Goal: Transaction & Acquisition: Purchase product/service

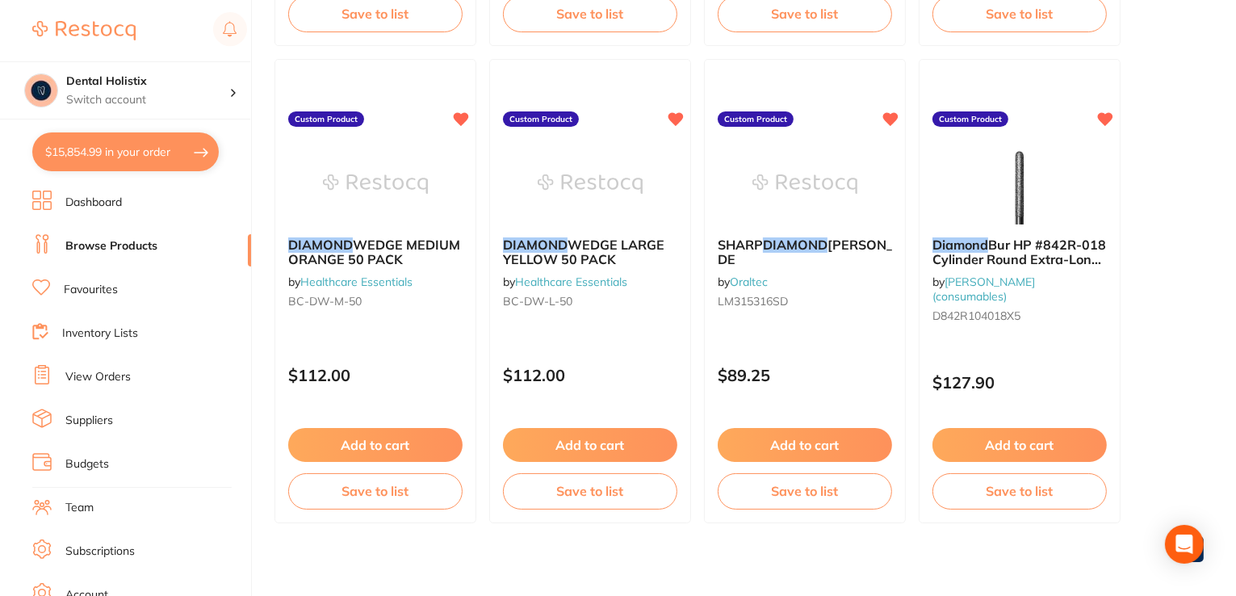
scroll to position [646, 0]
click at [136, 240] on link "Browse Products" at bounding box center [111, 246] width 92 height 16
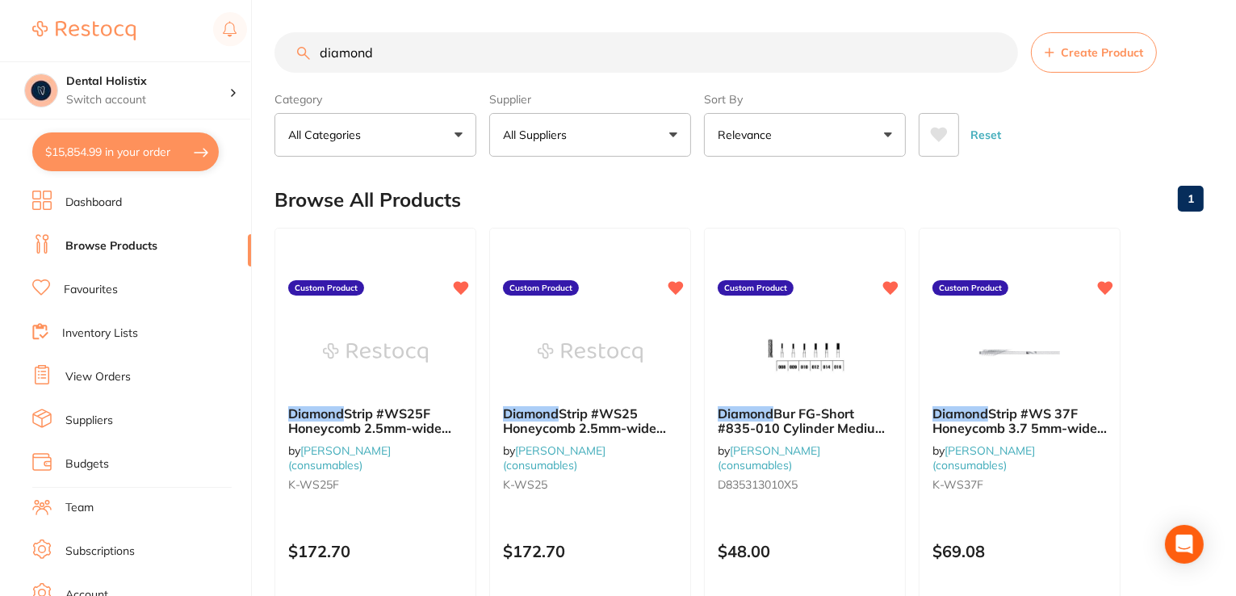
scroll to position [0, 0]
drag, startPoint x: 401, startPoint y: 49, endPoint x: 278, endPoint y: 62, distance: 123.4
click at [278, 62] on input "diamond" at bounding box center [647, 52] width 744 height 40
paste input "XX1011 - Panasonic Alkaline Batteries AAA - 4 Pack"
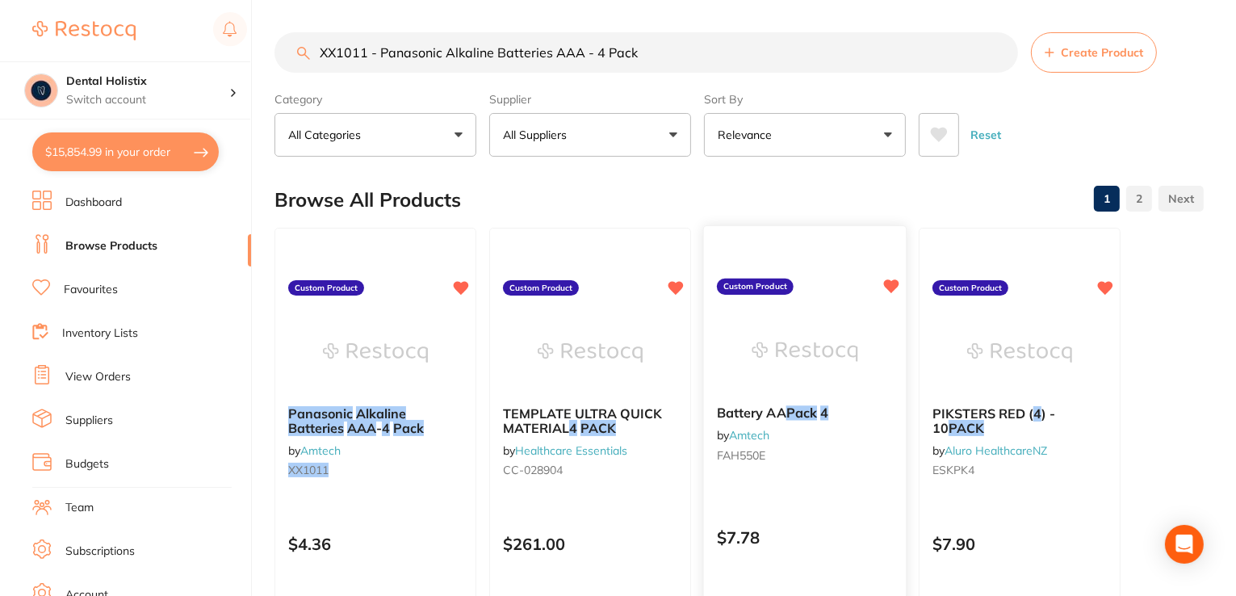
type input "XX1011 - Panasonic Alkaline Batteries AAA - 4 Pack"
click at [800, 414] on em "Pack" at bounding box center [802, 413] width 31 height 16
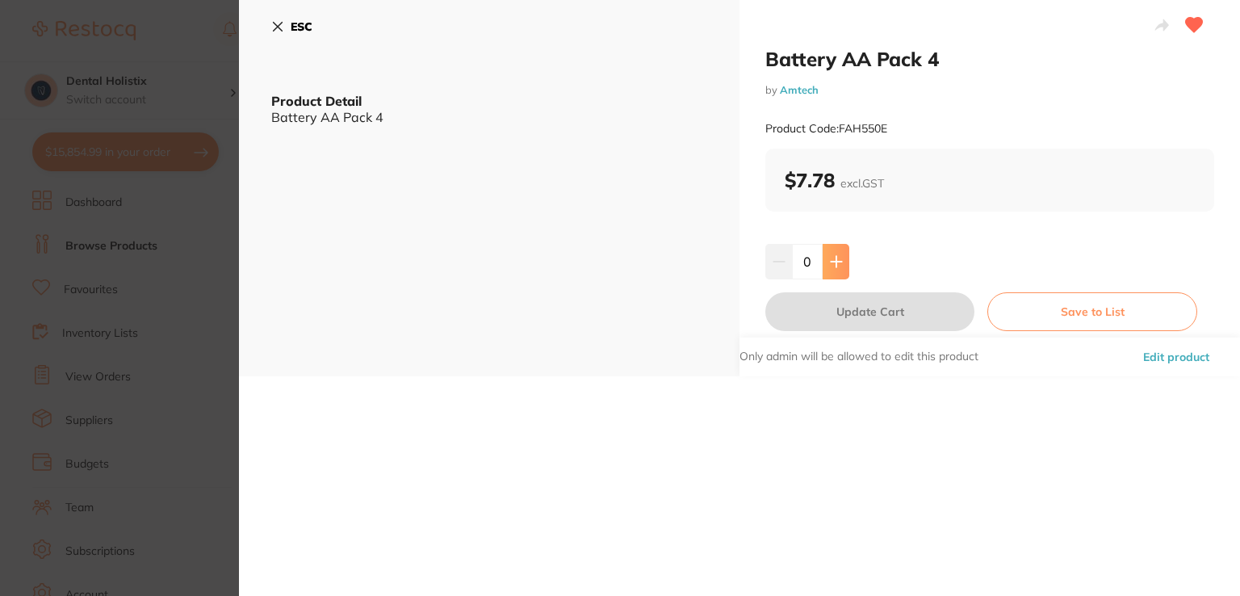
click at [834, 253] on button at bounding box center [836, 262] width 27 height 36
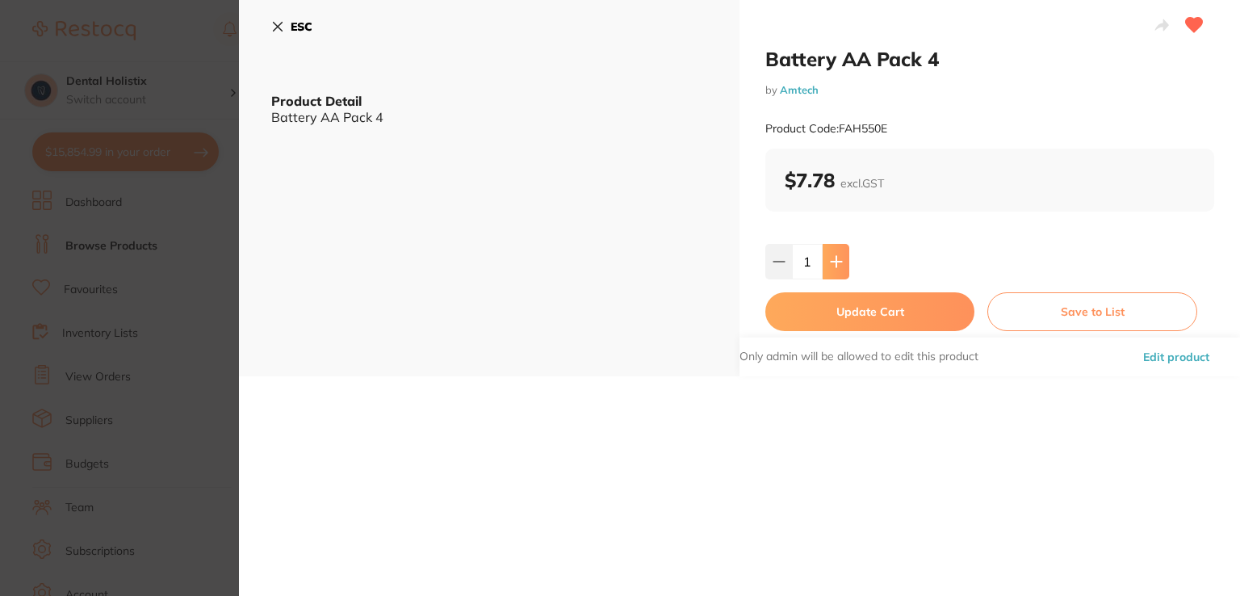
click at [834, 253] on button at bounding box center [836, 262] width 27 height 36
type input "2"
click at [847, 306] on button "Update Cart" at bounding box center [870, 311] width 209 height 39
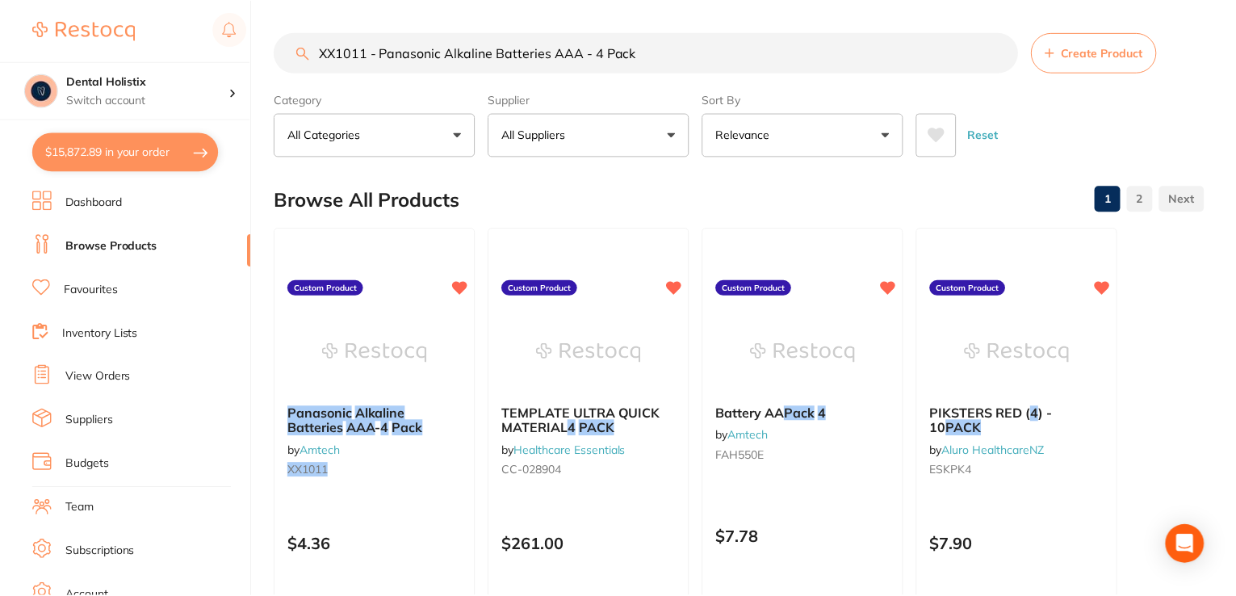
scroll to position [646, 0]
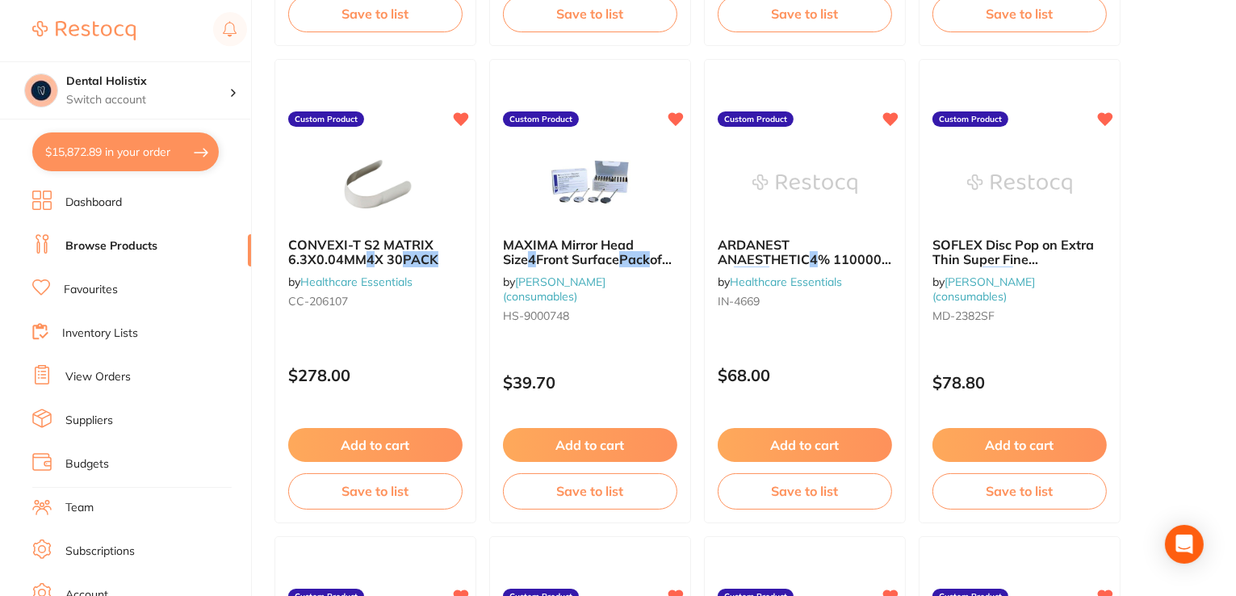
click at [97, 207] on link "Dashboard" at bounding box center [93, 203] width 57 height 16
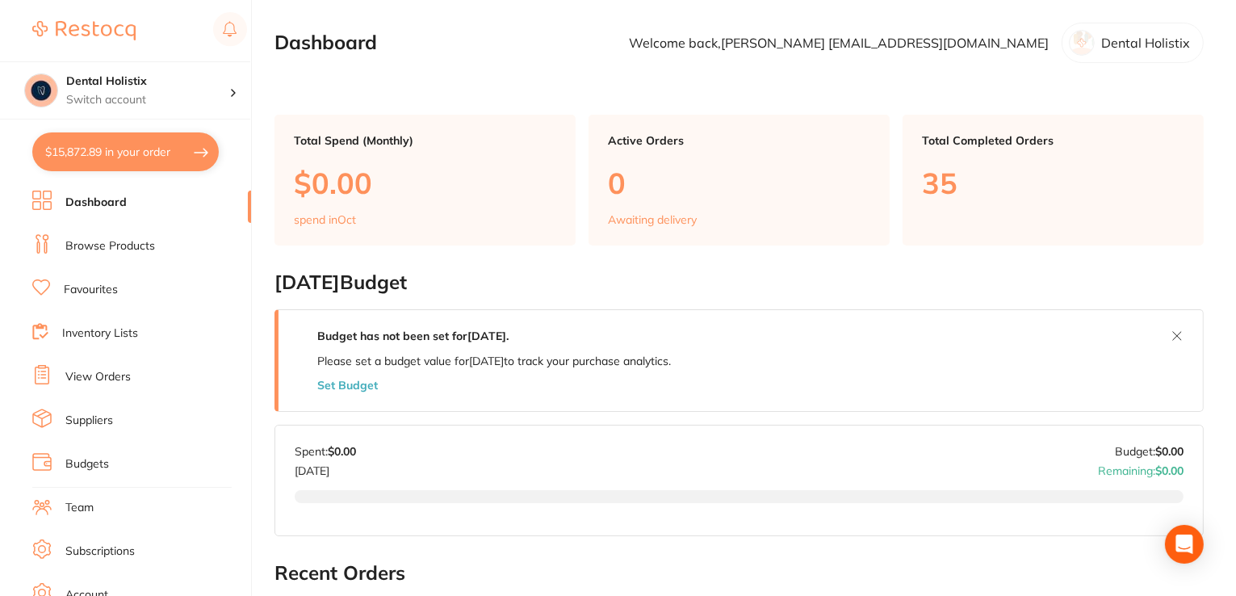
click at [106, 250] on link "Browse Products" at bounding box center [110, 246] width 90 height 16
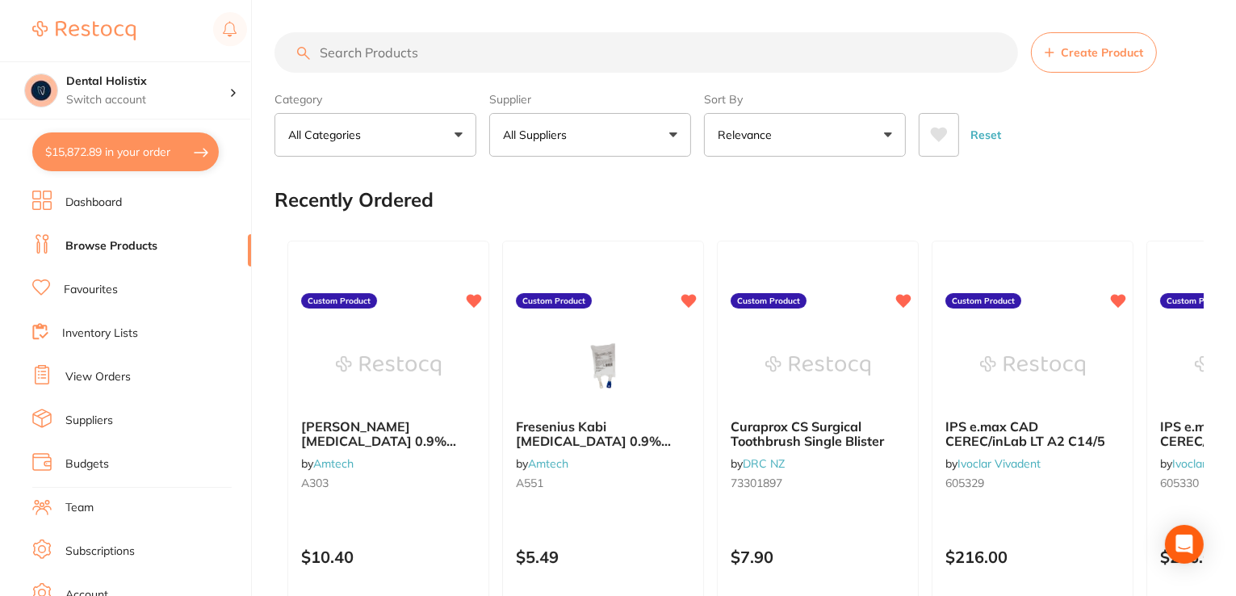
click at [460, 48] on input "search" at bounding box center [647, 52] width 744 height 40
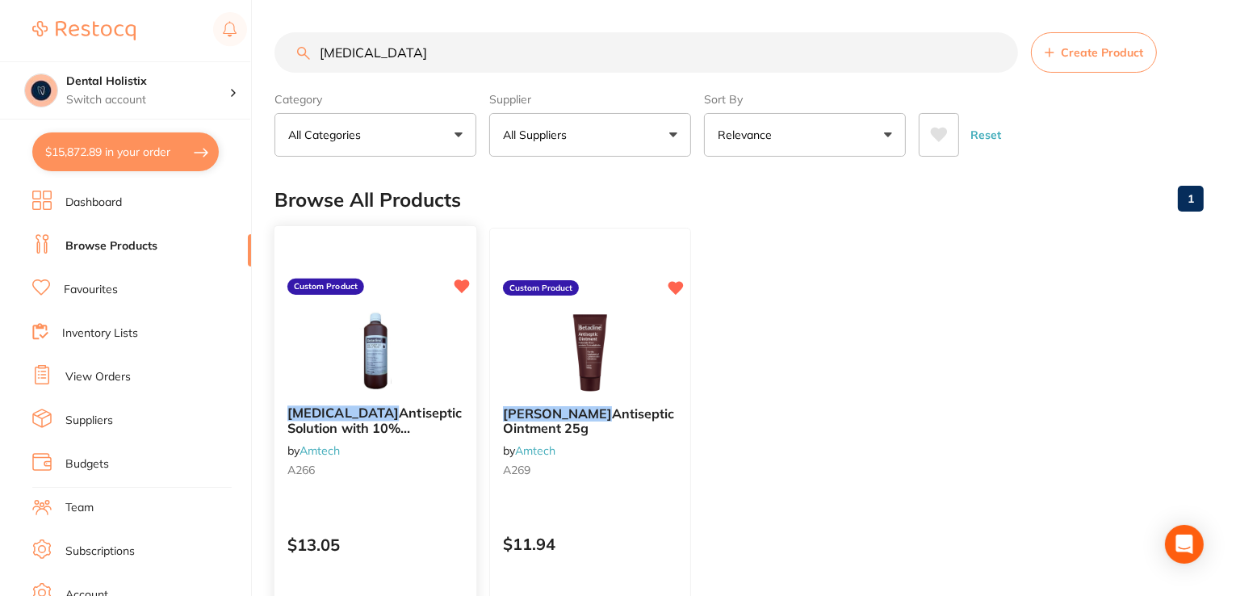
type input "[MEDICAL_DATA]"
click at [352, 438] on div "[MEDICAL_DATA] Antiseptic Solution with 10% [MEDICAL_DATA]-[MEDICAL_DATA] 500ml…" at bounding box center [376, 444] width 202 height 104
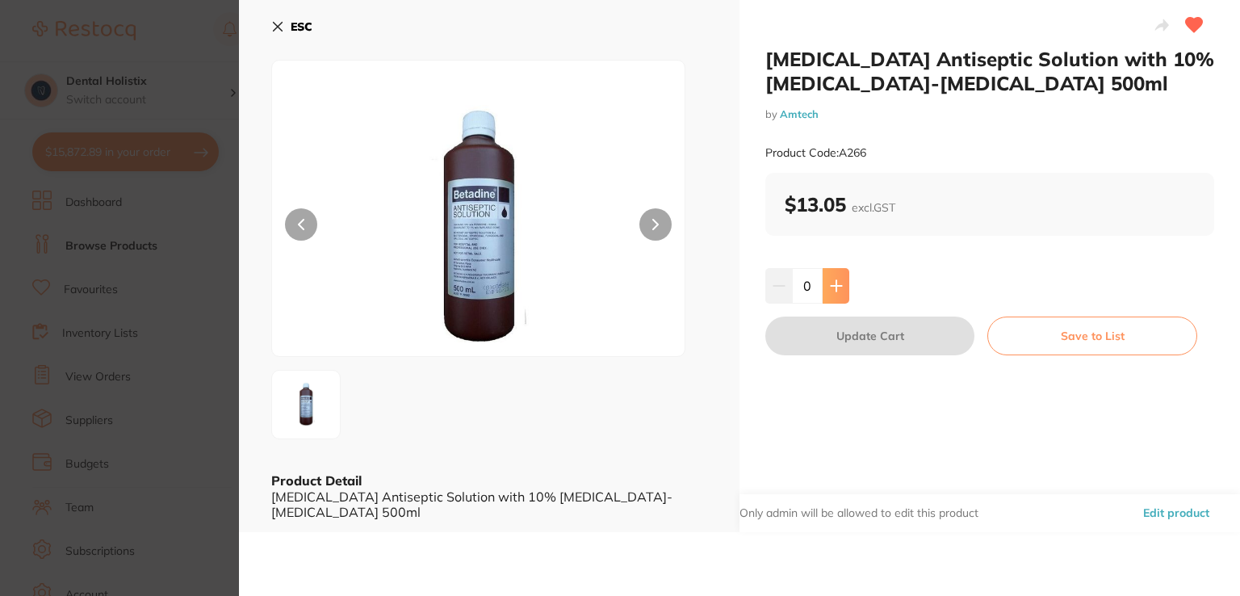
click at [835, 288] on icon at bounding box center [836, 285] width 13 height 13
type input "1"
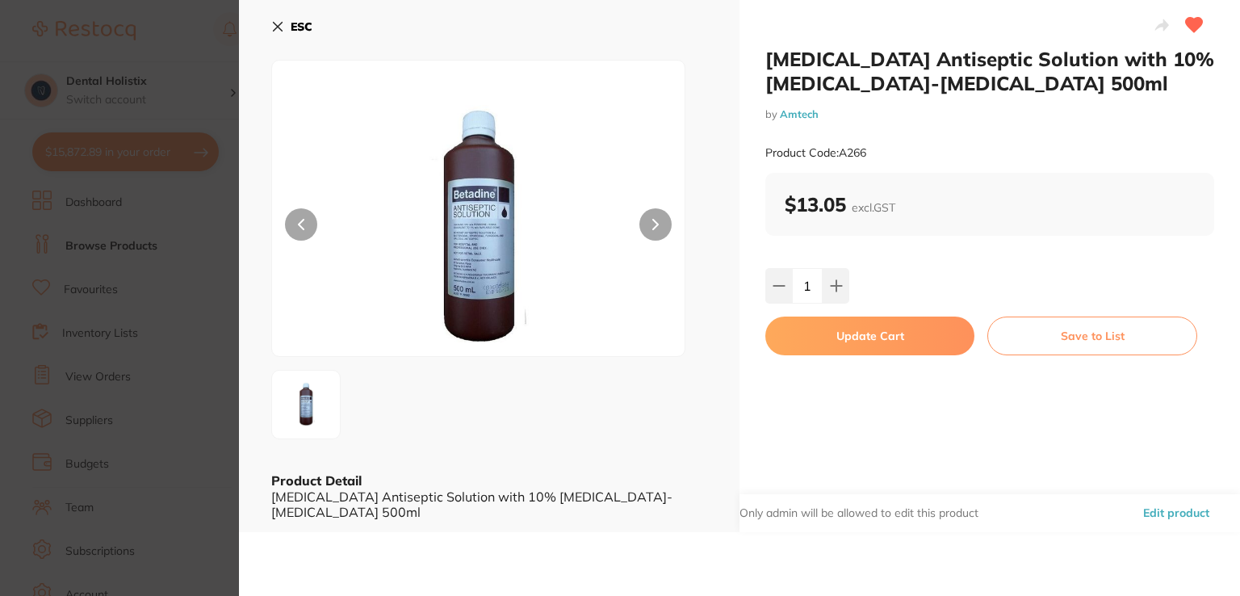
click at [837, 350] on button "Update Cart" at bounding box center [870, 336] width 209 height 39
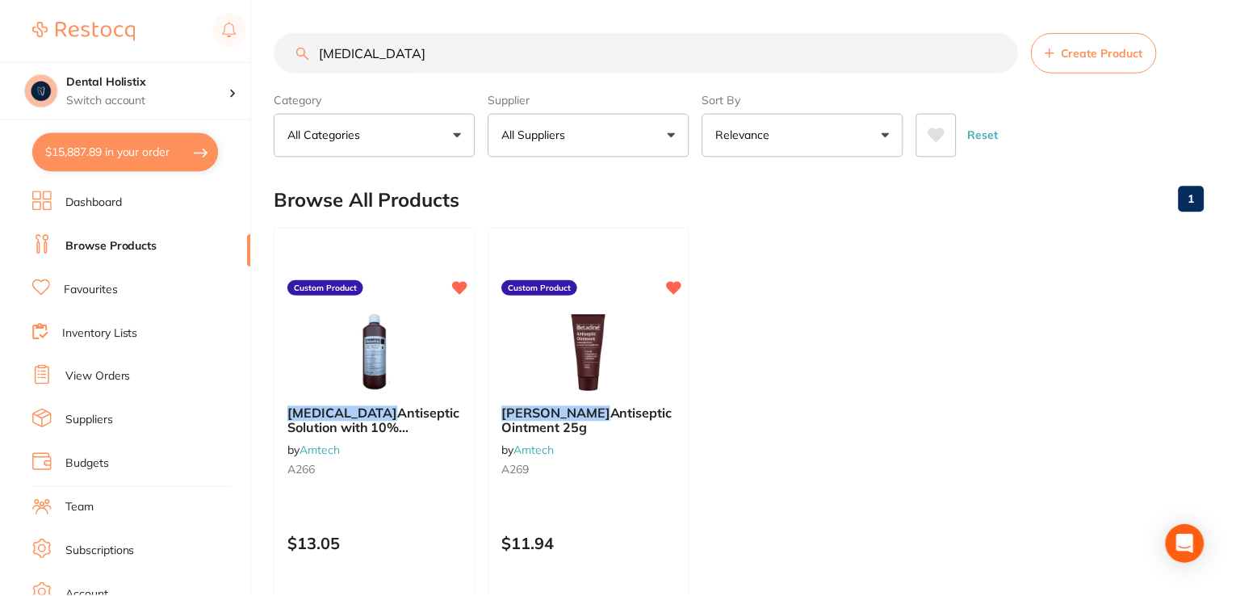
scroll to position [180, 0]
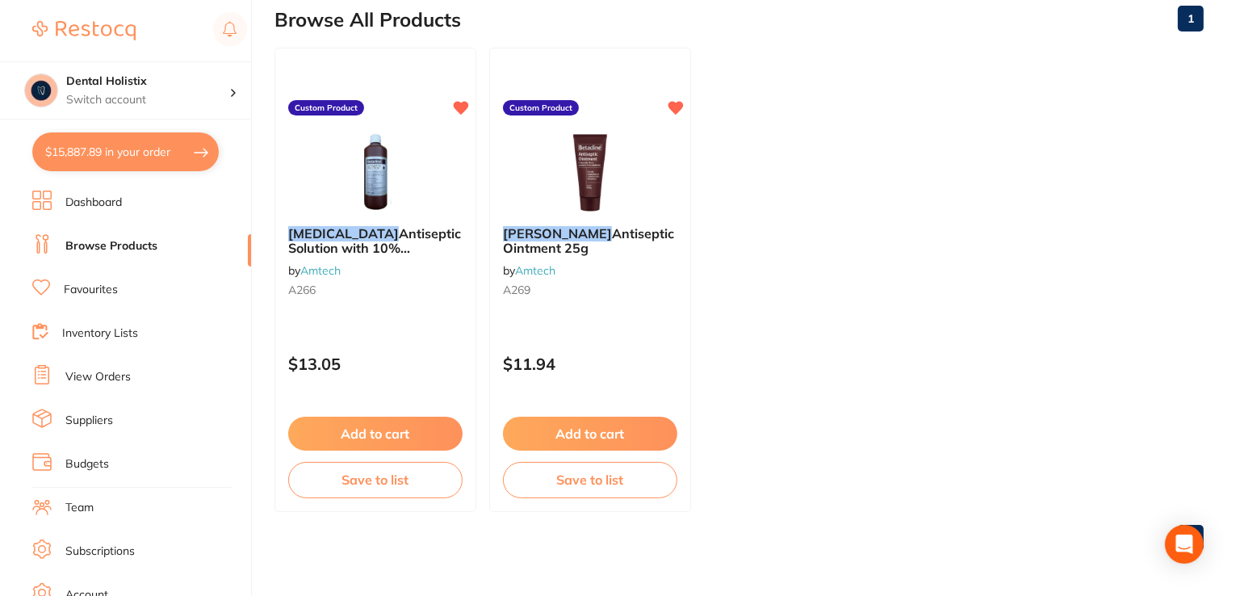
click at [126, 248] on link "Browse Products" at bounding box center [111, 246] width 92 height 16
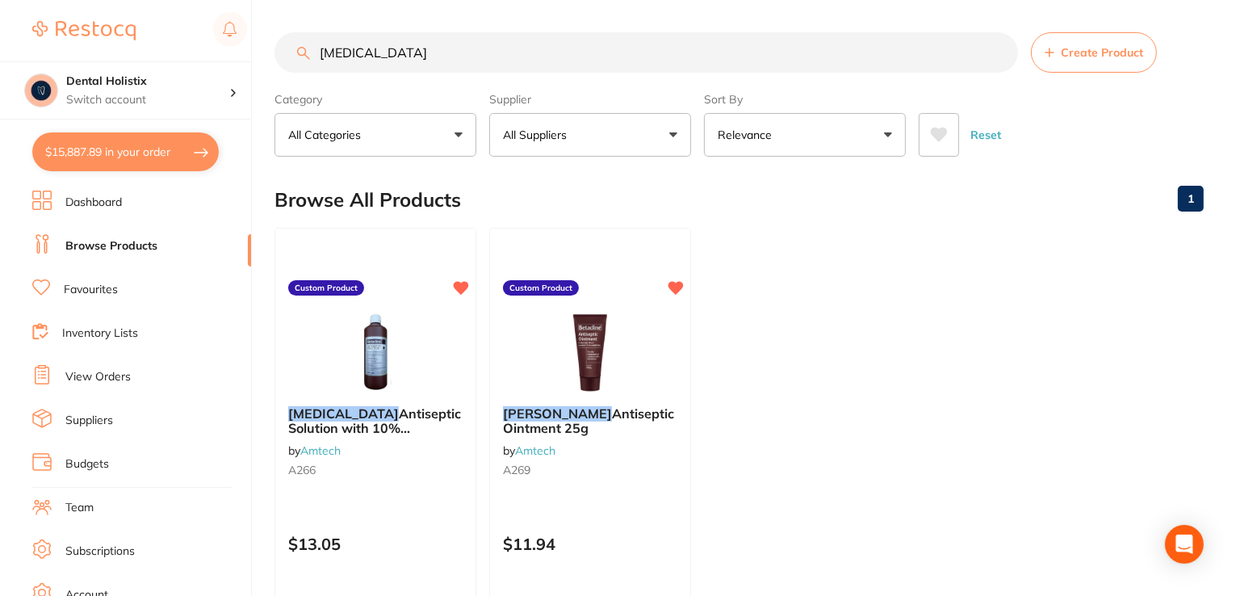
drag, startPoint x: 395, startPoint y: 46, endPoint x: 225, endPoint y: 60, distance: 171.0
click at [225, 60] on div "$15,887.89 Dental Holistix Switch account Dental Holistix $15,887.89 in your or…" at bounding box center [618, 298] width 1236 height 596
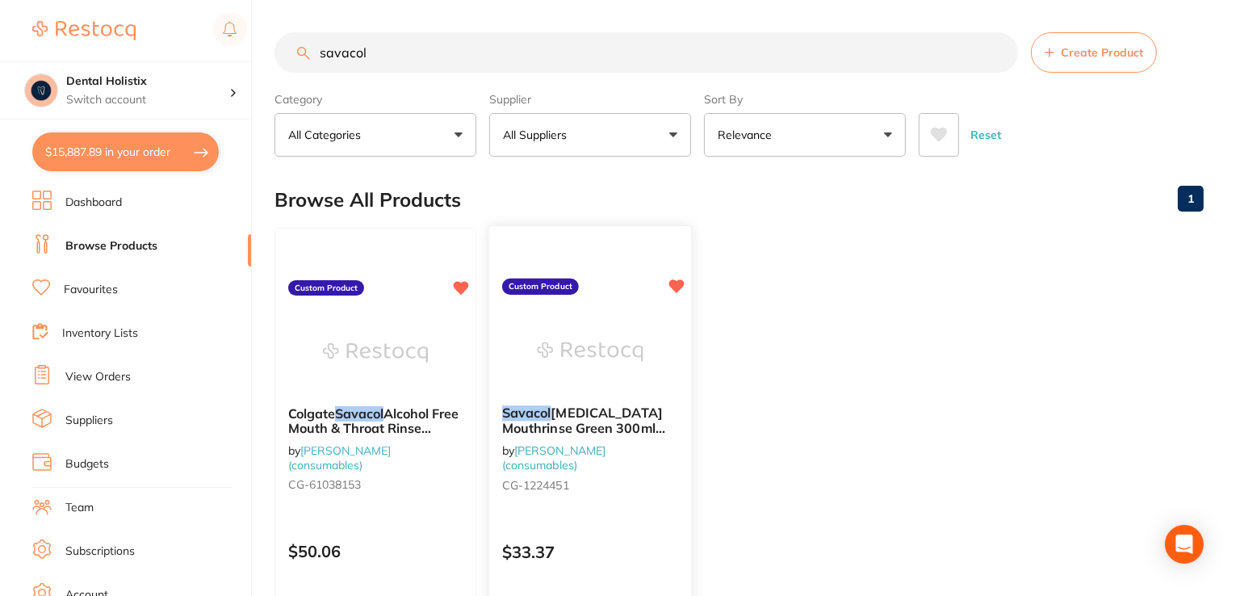
type input "savacol"
click at [553, 447] on link "[PERSON_NAME] (consumables)" at bounding box center [553, 458] width 103 height 30
click at [629, 416] on span "[MEDICAL_DATA] Mouthrinse Green 300ml pkt 4" at bounding box center [583, 428] width 163 height 46
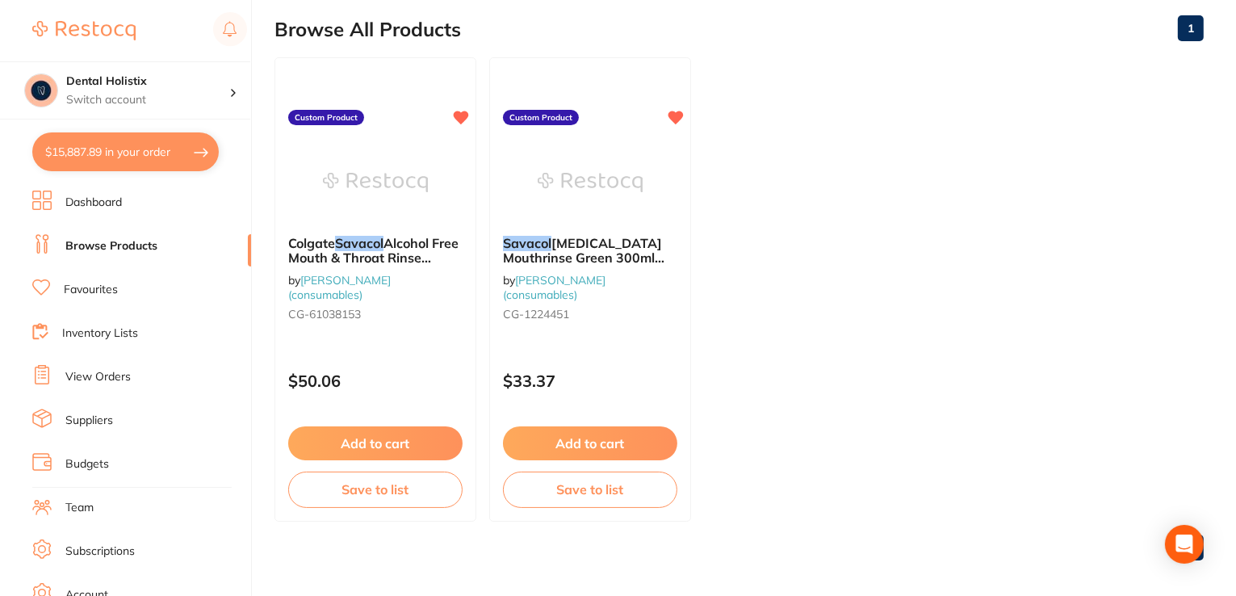
scroll to position [180, 0]
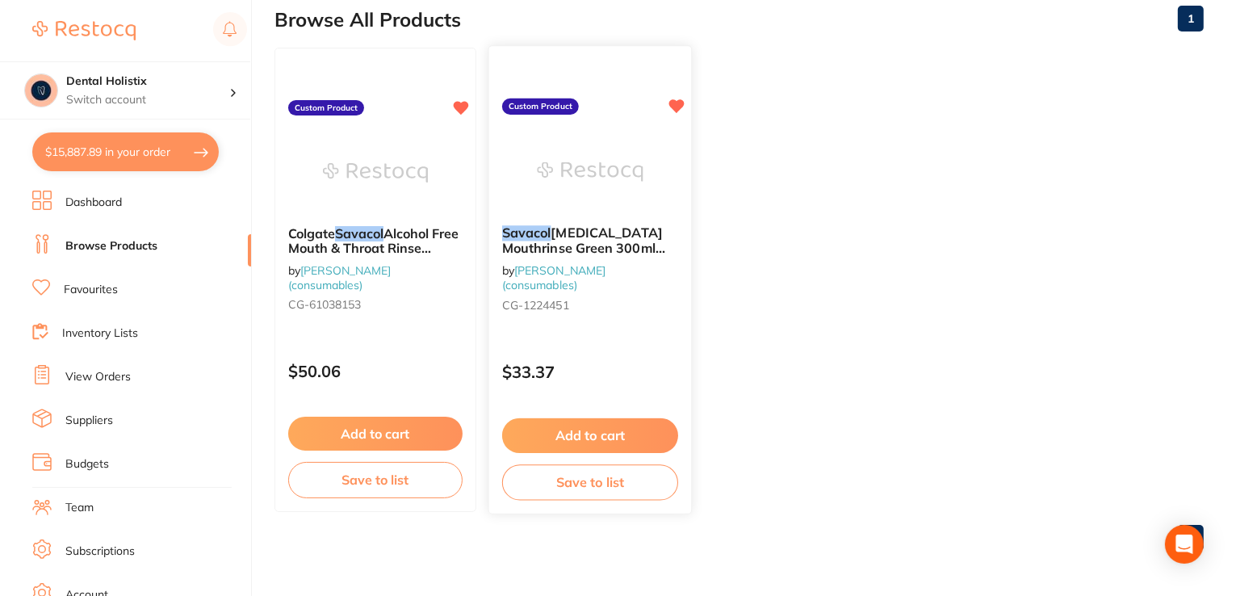
click at [626, 430] on button "Add to cart" at bounding box center [590, 435] width 176 height 35
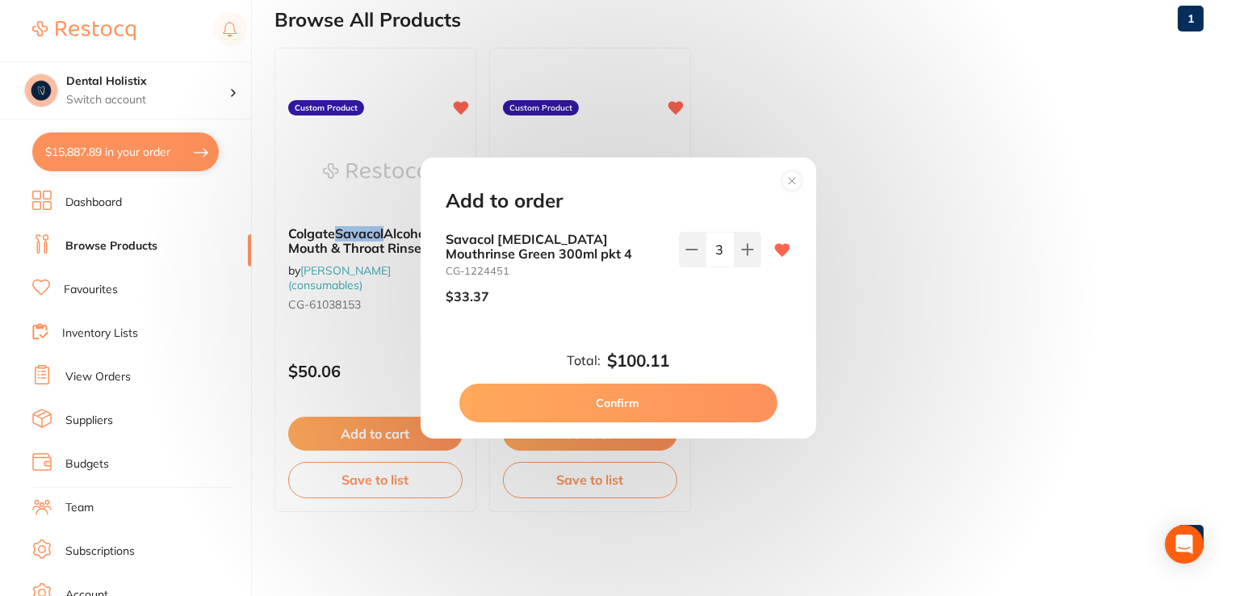
click at [863, 386] on div "Add to order Savacol [MEDICAL_DATA] Mouthrinse Green 300ml pkt 4 CG-1224451 $33…" at bounding box center [618, 298] width 1236 height 596
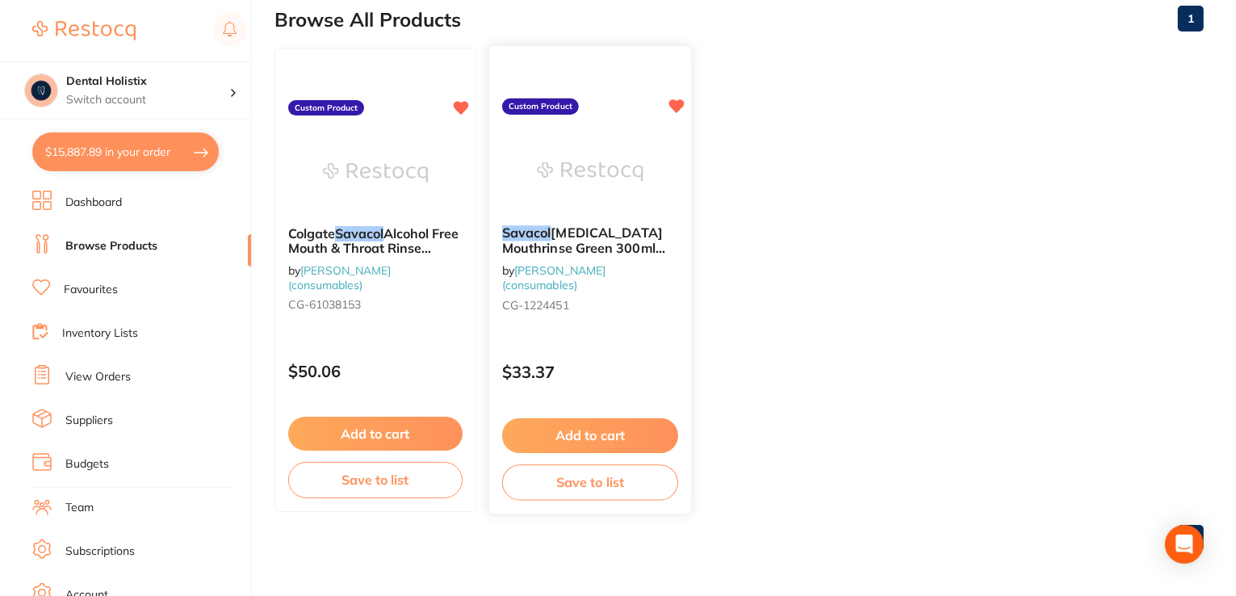
click at [605, 430] on button "Add to cart" at bounding box center [590, 435] width 176 height 35
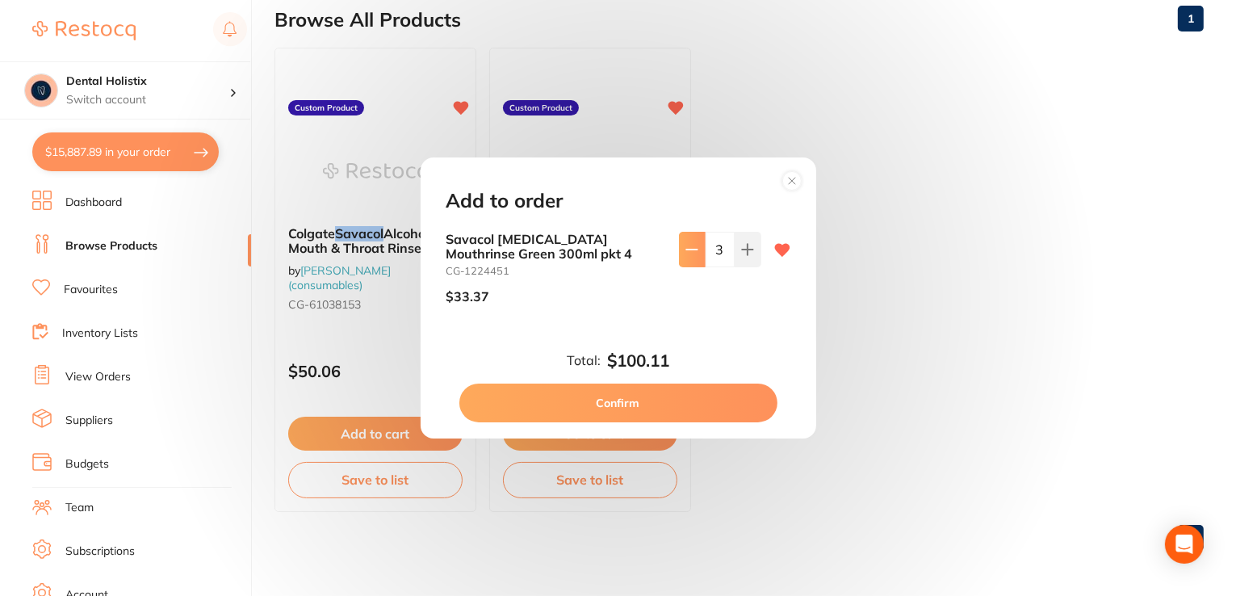
click at [687, 256] on button at bounding box center [692, 250] width 27 height 36
type input "1"
click at [662, 408] on button "Confirm" at bounding box center [619, 403] width 318 height 39
type input "1"
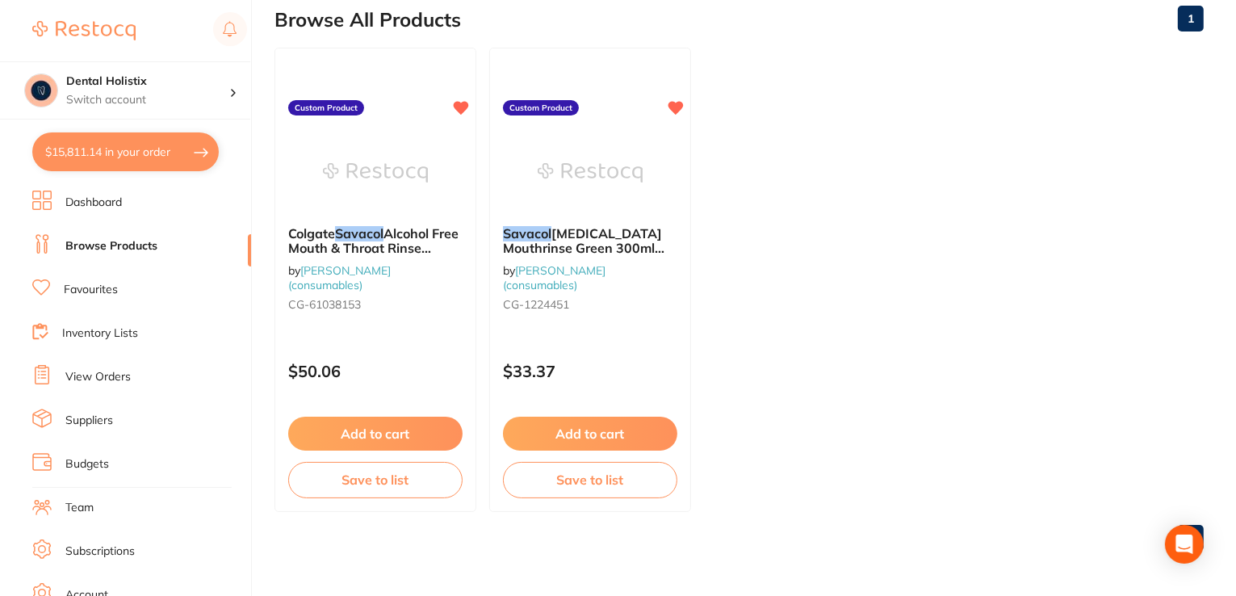
drag, startPoint x: 1227, startPoint y: 111, endPoint x: 153, endPoint y: 241, distance: 1081.0
click at [153, 241] on link "Browse Products" at bounding box center [111, 246] width 92 height 16
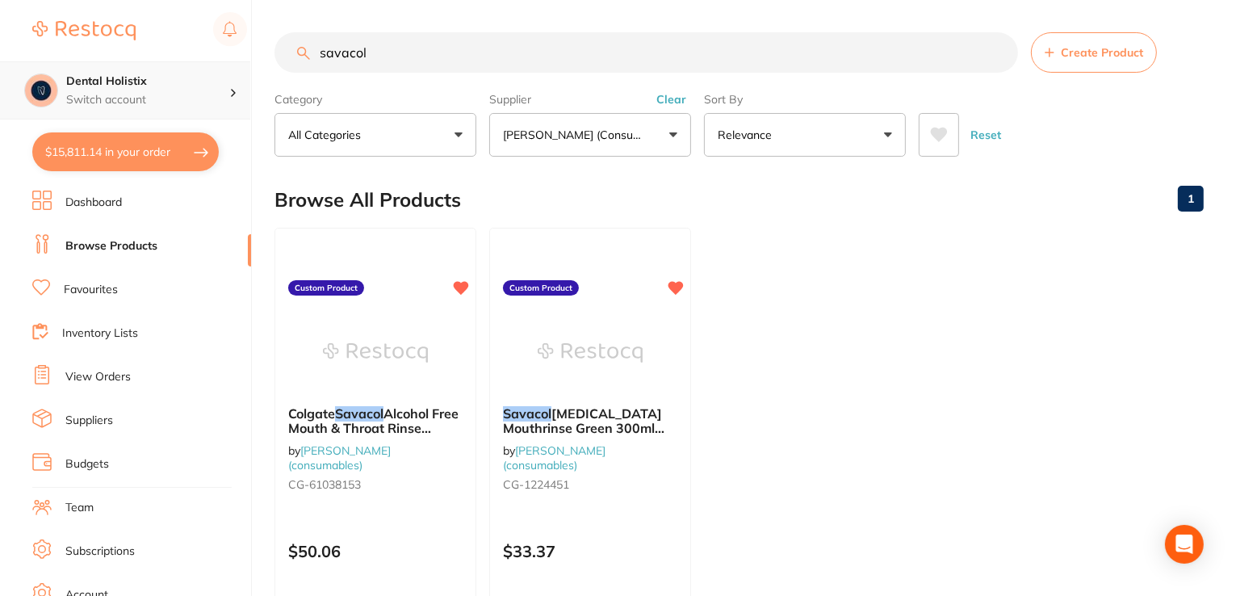
scroll to position [0, 0]
drag, startPoint x: 380, startPoint y: 62, endPoint x: 173, endPoint y: 62, distance: 207.5
click at [173, 62] on div "$15,811.14 Dental Holistix Switch account Dental Holistix $15,811.14 in your or…" at bounding box center [618, 298] width 1236 height 596
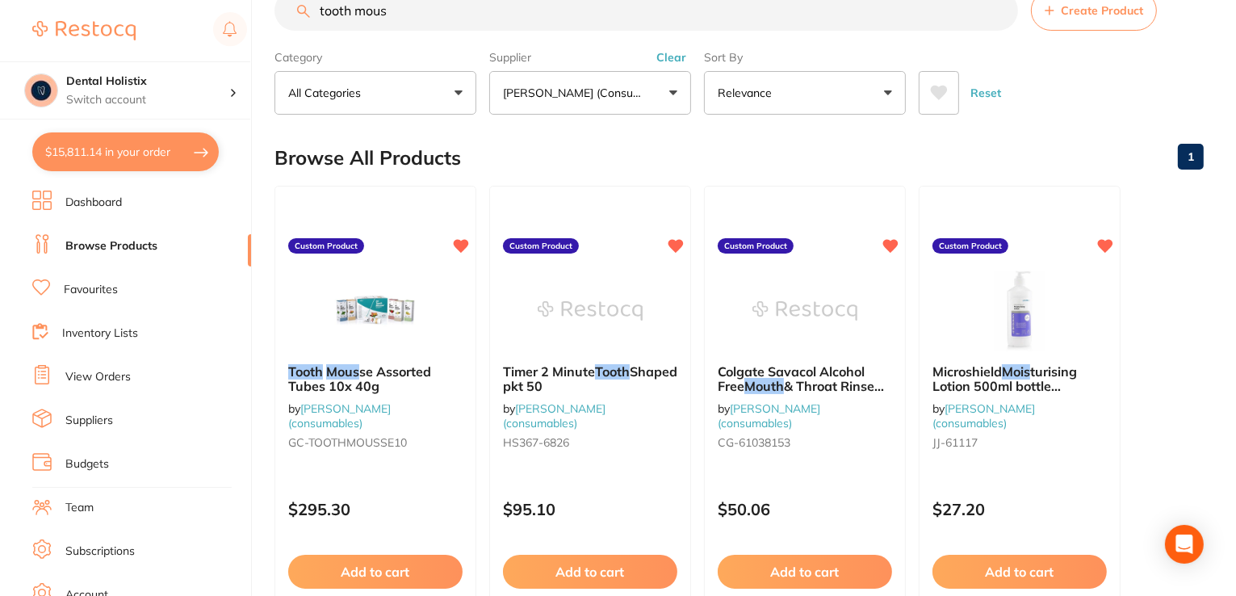
scroll to position [36, 0]
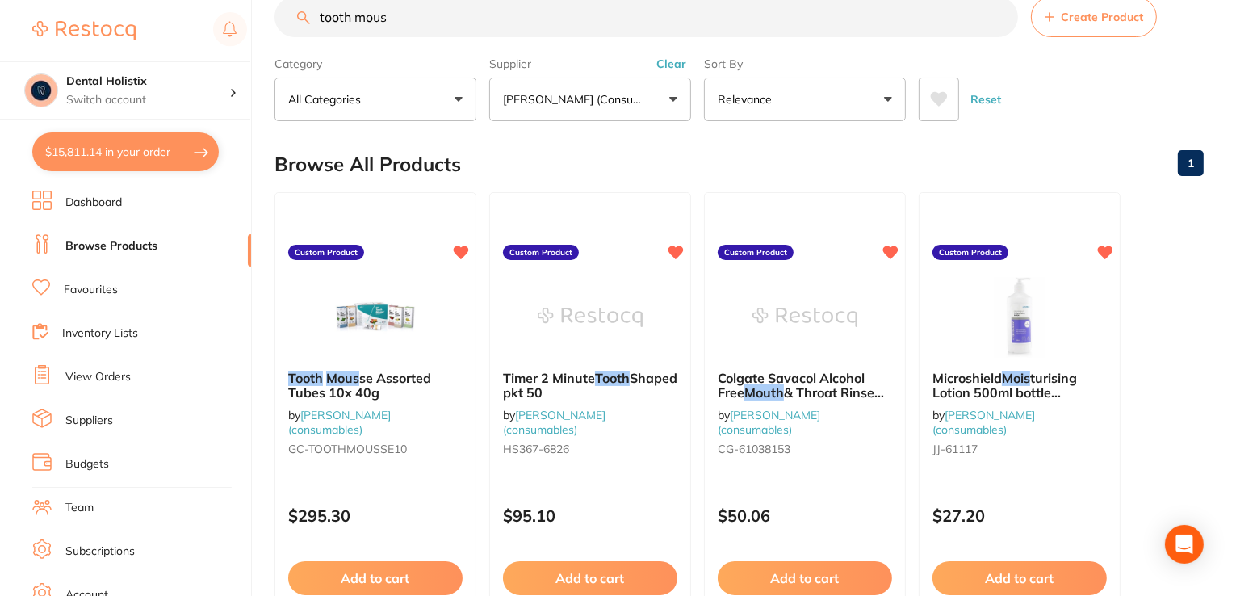
type input "tooth mous"
